Goal: Task Accomplishment & Management: Use online tool/utility

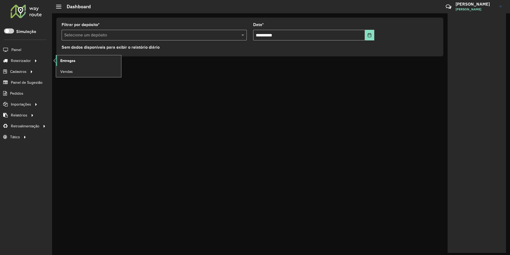
click at [74, 57] on link "Entregas" at bounding box center [88, 60] width 65 height 11
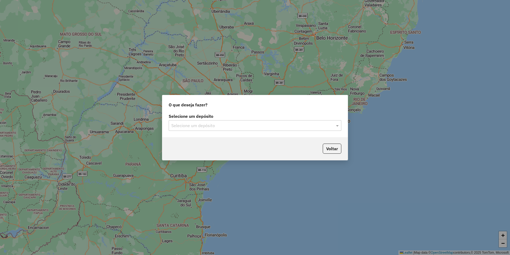
click at [185, 125] on input "text" at bounding box center [249, 126] width 157 height 6
type input "*"
type input "*******"
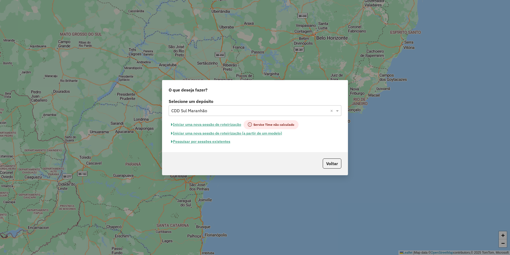
click at [199, 142] on button "Pesquisar por sessões existentes" at bounding box center [201, 141] width 64 height 8
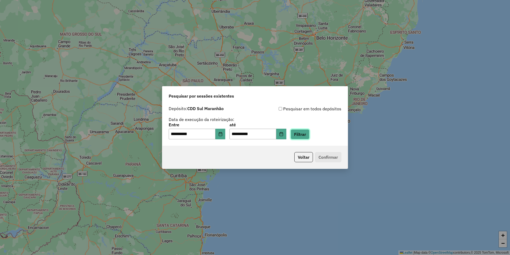
click at [310, 135] on button "Filtrar" at bounding box center [300, 134] width 19 height 10
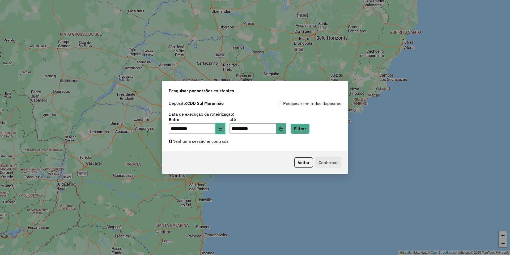
click at [223, 130] on icon "Choose Date" at bounding box center [221, 129] width 4 height 4
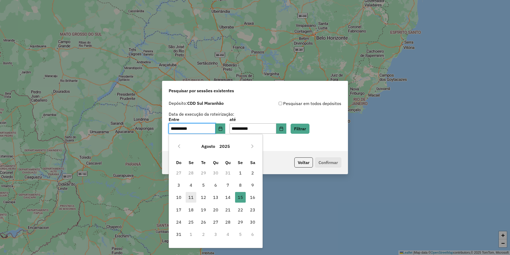
click at [196, 199] on span "11" at bounding box center [191, 197] width 11 height 11
type input "**********"
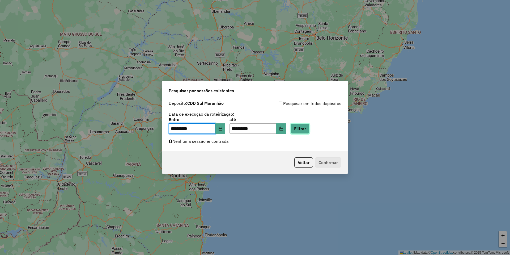
click at [308, 132] on button "Filtrar" at bounding box center [300, 129] width 19 height 10
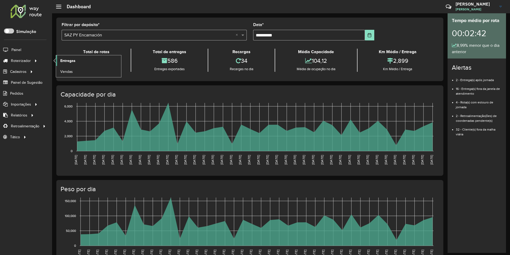
click at [66, 59] on span "Entregas" at bounding box center [67, 61] width 15 height 6
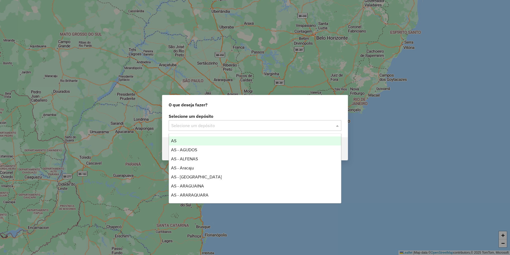
click at [207, 124] on input "text" at bounding box center [249, 126] width 157 height 6
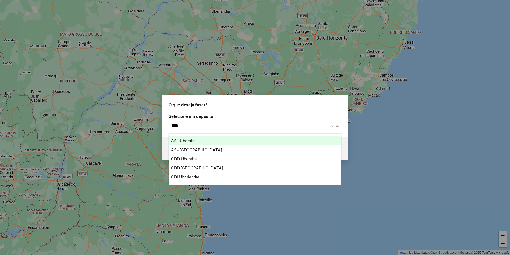
type input "*****"
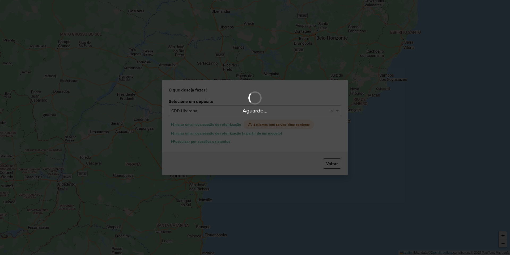
click at [202, 142] on button "Pesquisar por sessões existentes" at bounding box center [201, 141] width 64 height 8
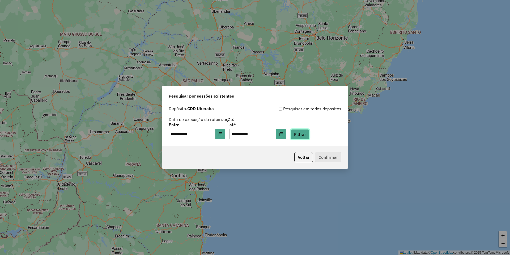
click at [306, 133] on button "Filtrar" at bounding box center [300, 134] width 19 height 10
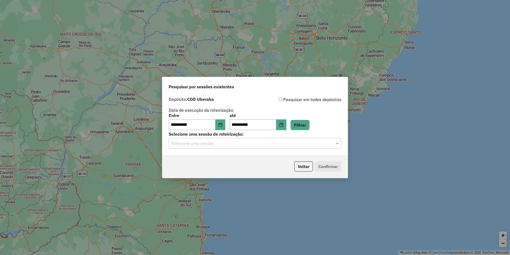
drag, startPoint x: 199, startPoint y: 145, endPoint x: 200, endPoint y: 149, distance: 4.3
click at [199, 146] on input "text" at bounding box center [249, 143] width 157 height 6
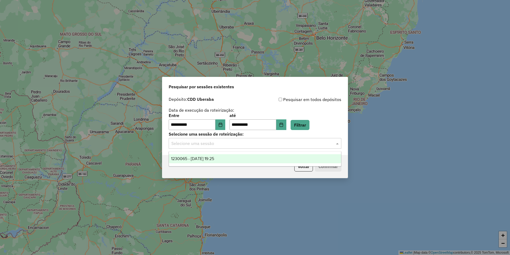
click at [205, 161] on div "1230065 - 15/08/2025 19:25" at bounding box center [255, 158] width 172 height 9
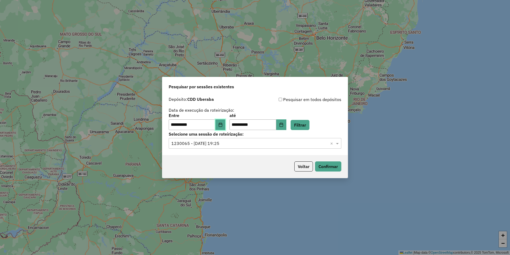
click at [221, 126] on button "Choose Date" at bounding box center [221, 124] width 10 height 11
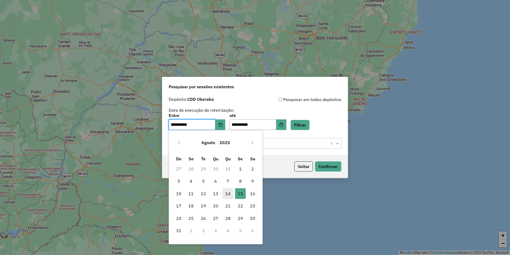
click at [229, 196] on span "14" at bounding box center [228, 193] width 11 height 11
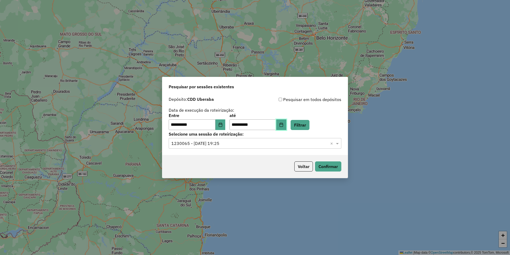
click at [284, 124] on icon "Choose Date" at bounding box center [281, 125] width 4 height 4
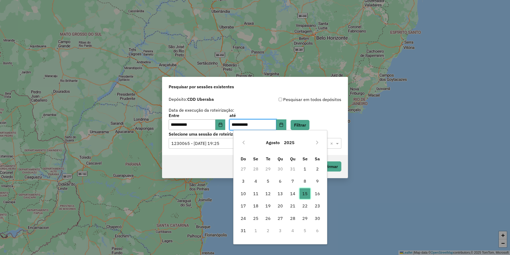
click at [309, 193] on span "15" at bounding box center [305, 193] width 11 height 11
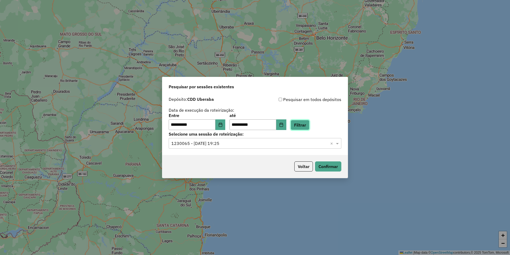
click at [308, 128] on button "Filtrar" at bounding box center [300, 125] width 19 height 10
click at [226, 126] on button "Choose Date" at bounding box center [221, 124] width 10 height 11
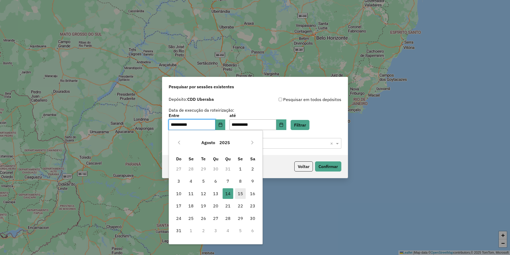
click at [241, 196] on span "15" at bounding box center [240, 193] width 11 height 11
type input "**********"
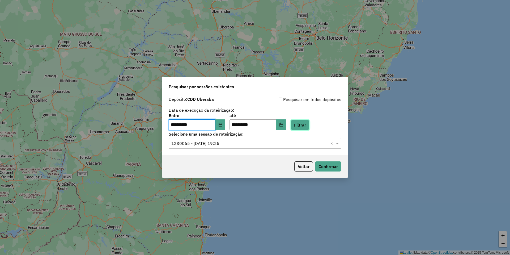
click at [310, 124] on button "Filtrar" at bounding box center [300, 125] width 19 height 10
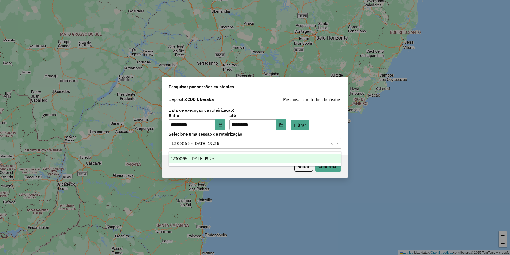
click at [229, 144] on input "text" at bounding box center [249, 143] width 157 height 6
drag, startPoint x: 285, startPoint y: 158, endPoint x: 324, endPoint y: 163, distance: 40.0
click at [285, 158] on div "1230065 - 15/08/2025 19:25" at bounding box center [255, 158] width 172 height 9
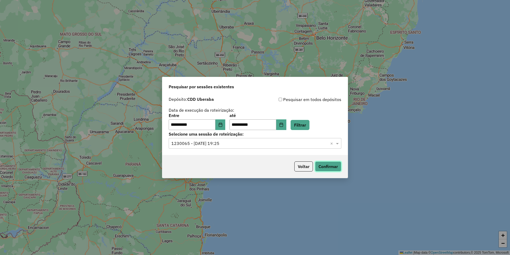
click at [328, 166] on button "Confirmar" at bounding box center [328, 166] width 26 height 10
click at [284, 124] on icon "Choose Date" at bounding box center [281, 125] width 4 height 4
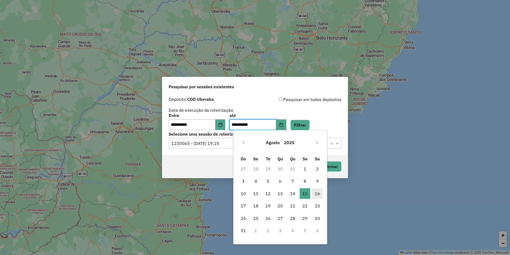
drag, startPoint x: 317, startPoint y: 196, endPoint x: 317, endPoint y: 191, distance: 5.3
click at [317, 196] on span "16" at bounding box center [317, 193] width 11 height 11
type input "**********"
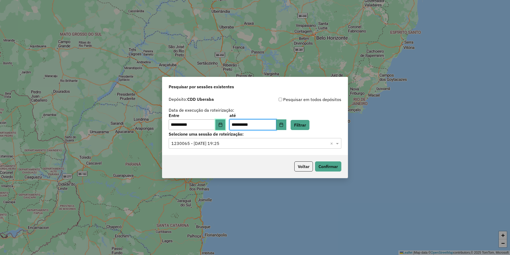
click at [223, 124] on icon "Choose Date" at bounding box center [221, 125] width 4 height 4
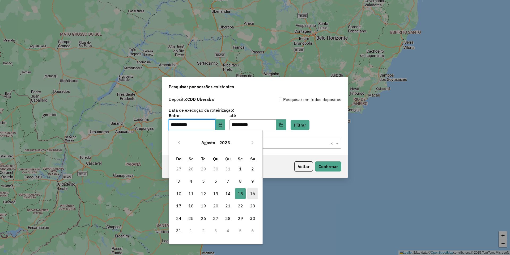
click at [254, 195] on span "16" at bounding box center [253, 193] width 11 height 11
type input "**********"
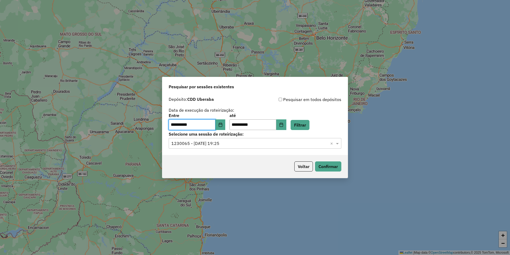
click at [308, 119] on div "**********" at bounding box center [255, 122] width 173 height 16
click at [310, 124] on button "Filtrar" at bounding box center [300, 125] width 19 height 10
click at [230, 145] on input "text" at bounding box center [249, 143] width 157 height 6
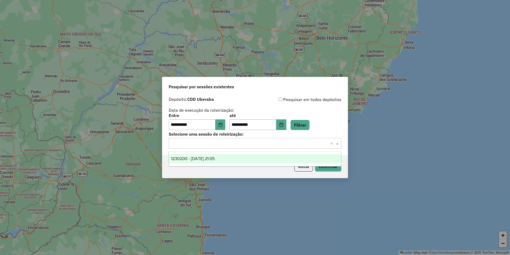
click at [230, 159] on div "1230200 - 16/08/2025 21:05" at bounding box center [255, 158] width 172 height 9
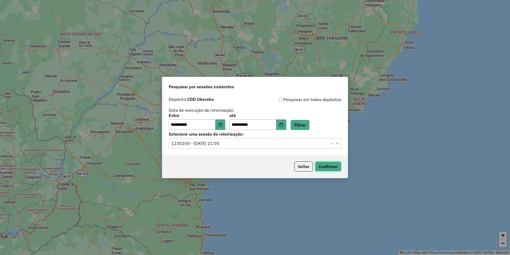
click at [329, 169] on button "Confirmar" at bounding box center [328, 166] width 26 height 10
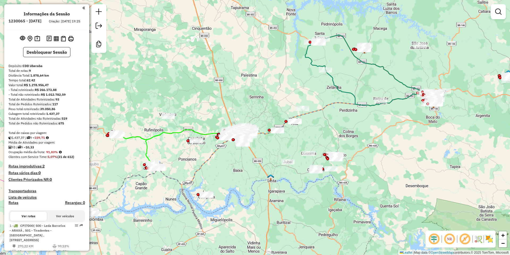
drag, startPoint x: 374, startPoint y: 107, endPoint x: 354, endPoint y: 99, distance: 22.1
click at [360, 103] on icon at bounding box center [369, 74] width 128 height 64
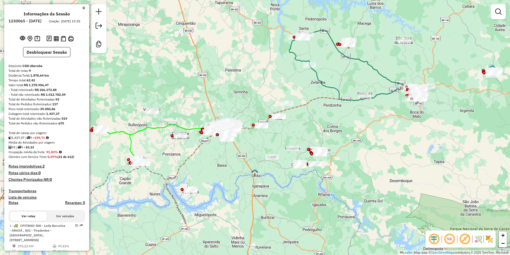
click at [340, 97] on icon at bounding box center [354, 69] width 128 height 64
select select "**********"
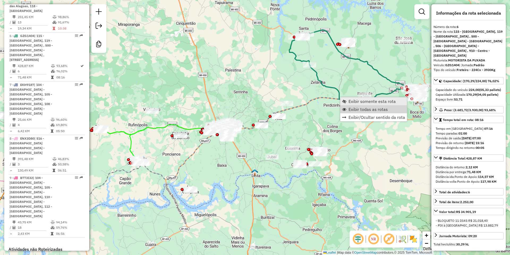
scroll to position [405, 0]
click at [364, 102] on span "Exibir somente esta rota" at bounding box center [372, 101] width 47 height 4
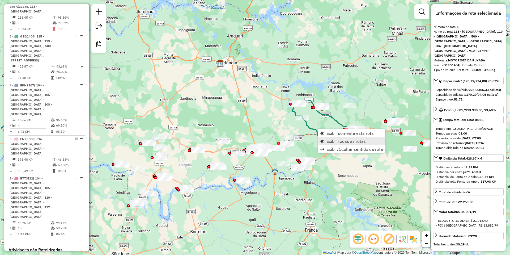
click at [341, 142] on span "Exibir todas as rotas" at bounding box center [346, 141] width 39 height 4
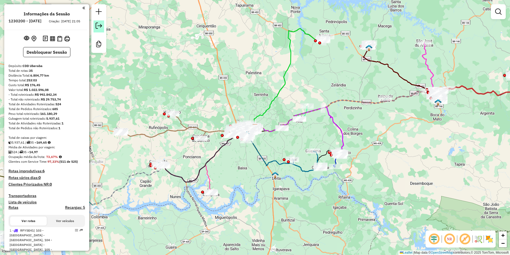
drag, startPoint x: 67, startPoint y: 27, endPoint x: 103, endPoint y: 21, distance: 36.6
click at [71, 26] on ul "Informações da Sessão 1230200 - 16/08/2025 Criação: 14/08/2025 21:05" at bounding box center [46, 18] width 81 height 14
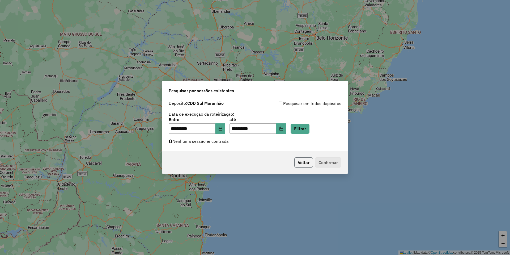
click at [302, 162] on button "Voltar" at bounding box center [304, 162] width 19 height 10
